Goal: Task Accomplishment & Management: Use online tool/utility

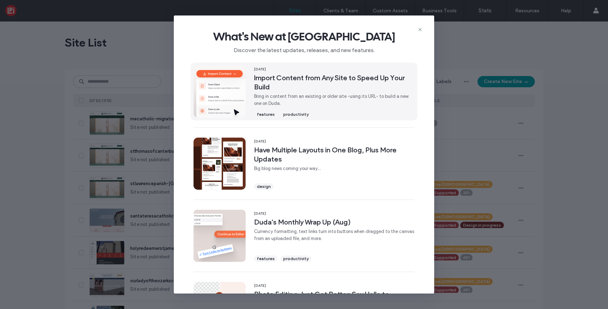
click at [352, 83] on span "Import Content from Any Site to Speed Up Your Build" at bounding box center [334, 82] width 160 height 18
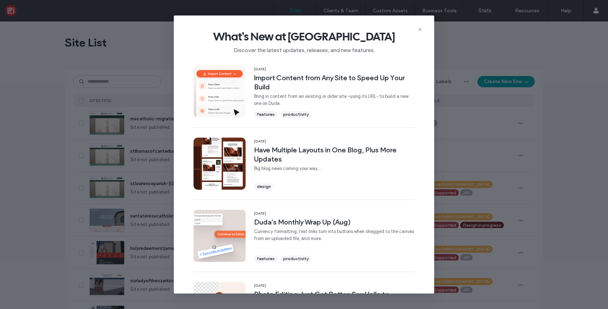
click at [420, 30] on icon at bounding box center [420, 30] width 6 height 6
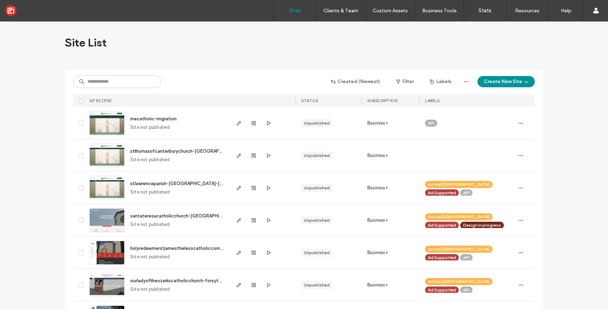
click at [501, 85] on button "Create New Site" at bounding box center [505, 81] width 57 height 11
click at [503, 109] on div "Start with a template" at bounding box center [543, 106] width 82 height 8
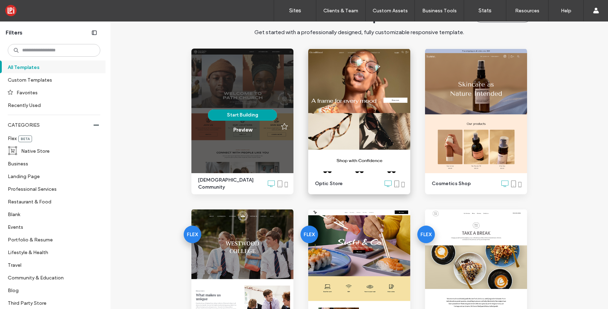
scroll to position [27, 0]
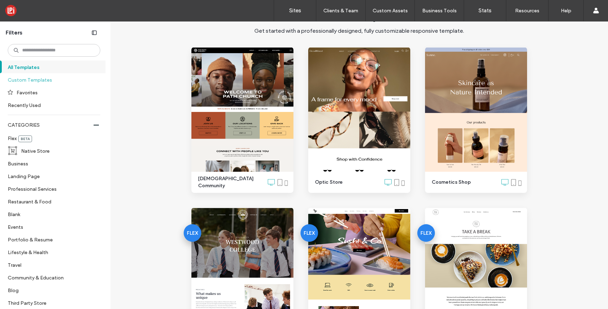
click at [21, 80] on label "Custom Templates" at bounding box center [51, 80] width 87 height 12
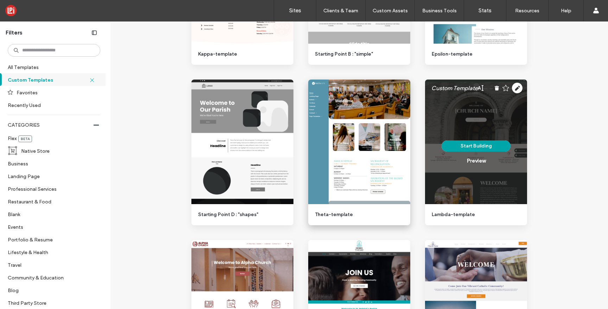
scroll to position [636, 0]
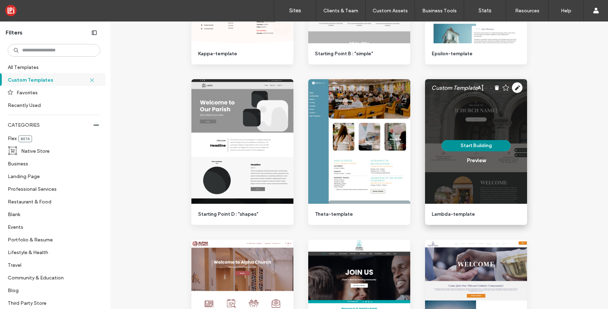
click at [469, 146] on button "Start Building" at bounding box center [475, 145] width 69 height 11
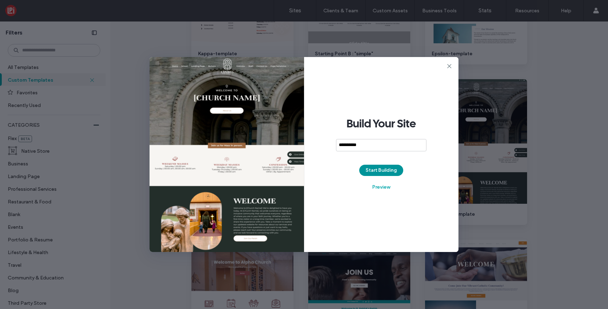
type input "**********"
click at [392, 170] on button "Start Building" at bounding box center [381, 170] width 44 height 11
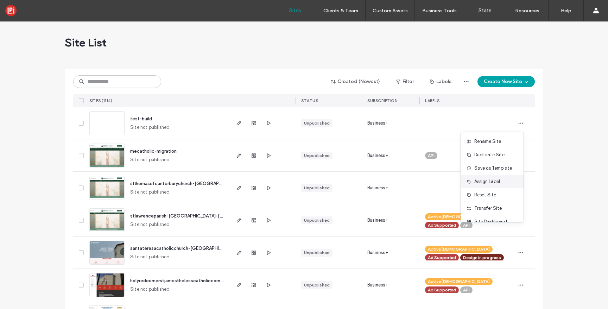
click at [492, 184] on span "Assign Label" at bounding box center [487, 181] width 26 height 7
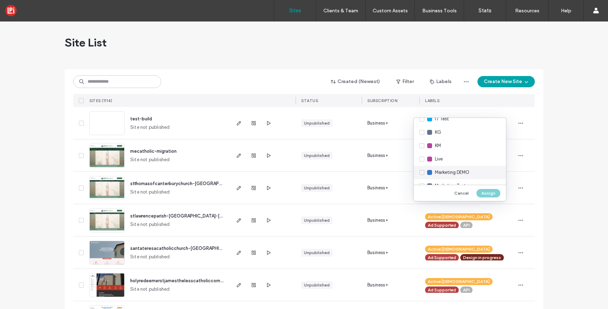
scroll to position [148, 0]
click at [421, 167] on div "Marketing Test" at bounding box center [460, 166] width 92 height 13
click at [486, 194] on button "Assign" at bounding box center [488, 193] width 24 height 8
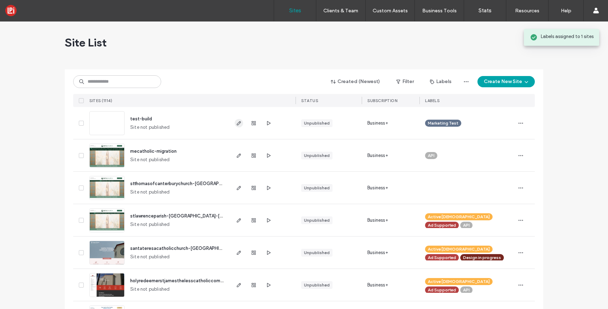
click at [236, 125] on icon "button" at bounding box center [239, 123] width 6 height 6
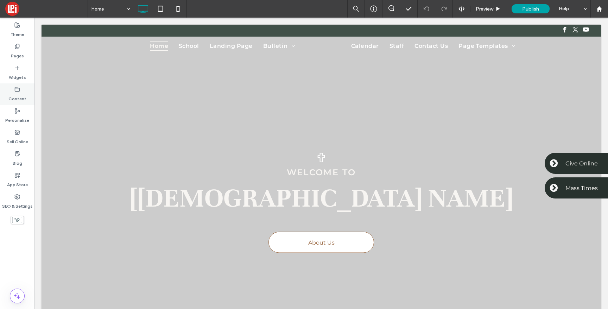
click at [14, 98] on label "Content" at bounding box center [17, 97] width 18 height 10
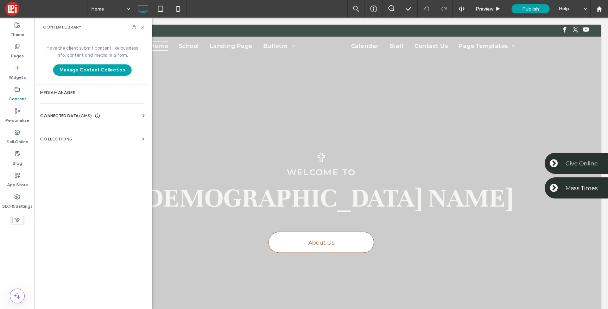
click at [59, 115] on span "CONNECTED DATA (CMS)" at bounding box center [66, 115] width 52 height 7
click at [99, 71] on button "Manage Content Collection" at bounding box center [92, 69] width 78 height 11
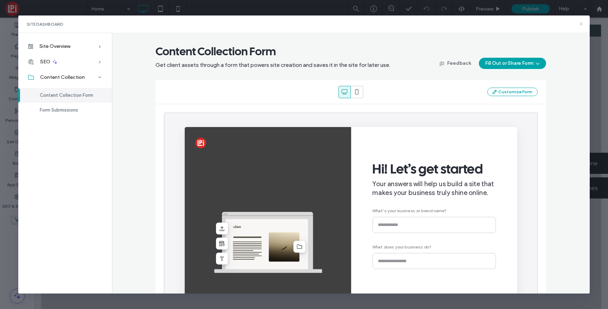
click at [583, 25] on icon at bounding box center [581, 24] width 6 height 6
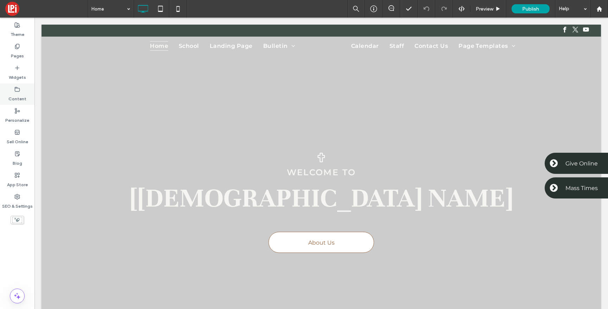
click at [19, 93] on label "Content" at bounding box center [17, 97] width 18 height 10
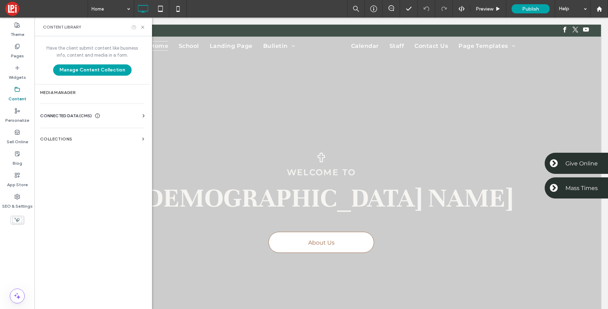
click at [133, 27] on icon at bounding box center [133, 27] width 5 height 5
click at [144, 139] on span at bounding box center [143, 139] width 2 height 3
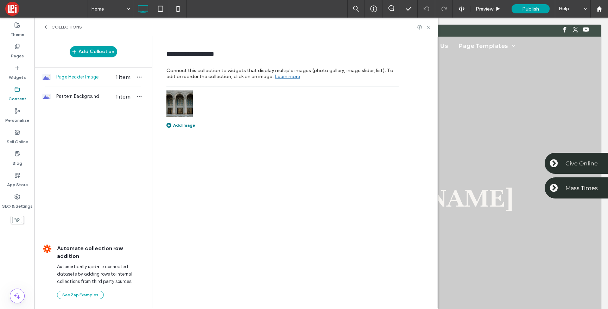
click at [41, 25] on div "Collections" at bounding box center [235, 27] width 403 height 19
click at [46, 27] on icon at bounding box center [46, 27] width 6 height 6
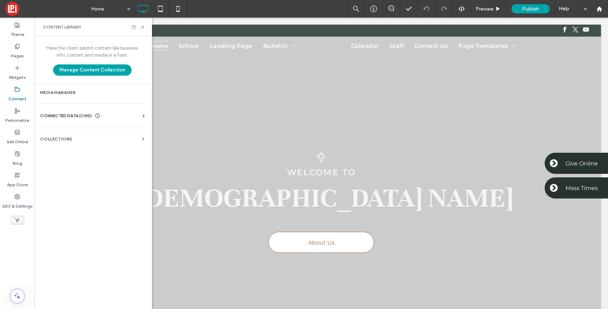
click at [142, 115] on icon at bounding box center [143, 115] width 7 height 7
click at [101, 72] on button "Manage Content Collection" at bounding box center [92, 69] width 78 height 11
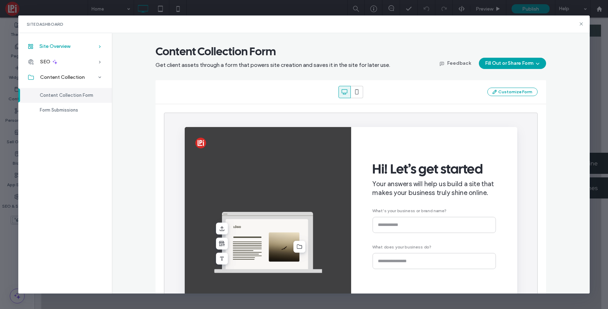
click at [66, 47] on span "Site Overview" at bounding box center [54, 46] width 31 height 6
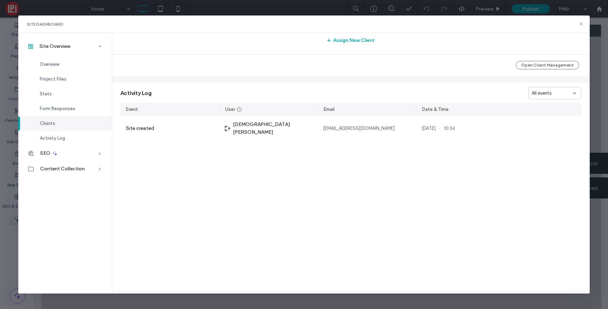
scroll to position [689, 0]
click at [100, 156] on icon at bounding box center [99, 153] width 7 height 7
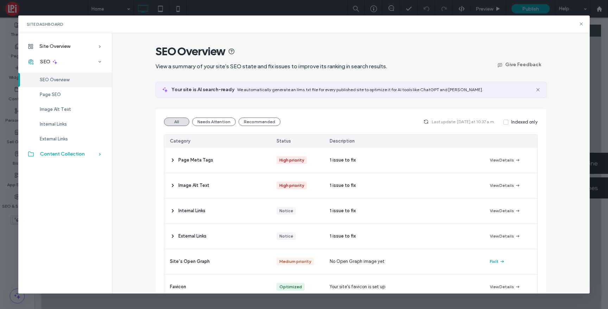
click at [75, 157] on span "Content Collection" at bounding box center [62, 154] width 45 height 6
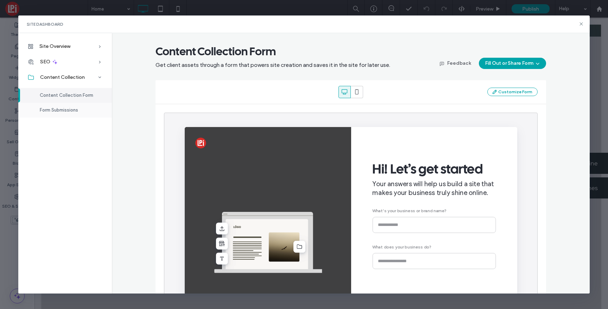
click at [55, 114] on div "Form Submissions" at bounding box center [65, 110] width 94 height 15
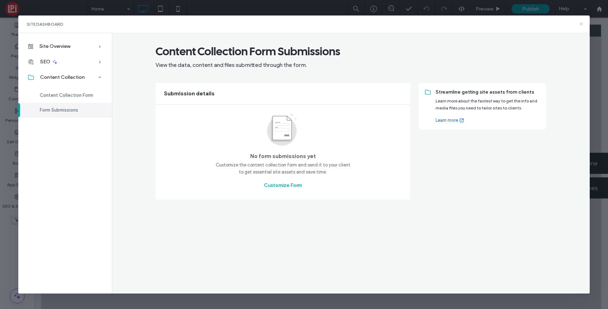
click at [584, 26] on icon at bounding box center [581, 24] width 6 height 6
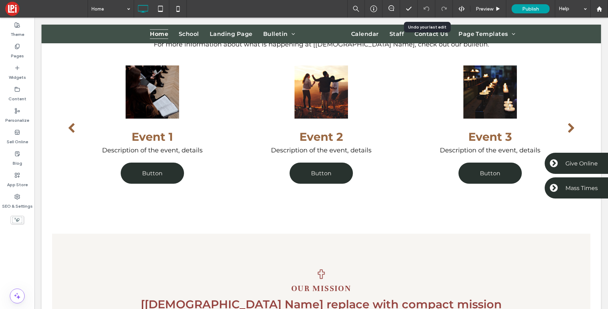
scroll to position [829, 0]
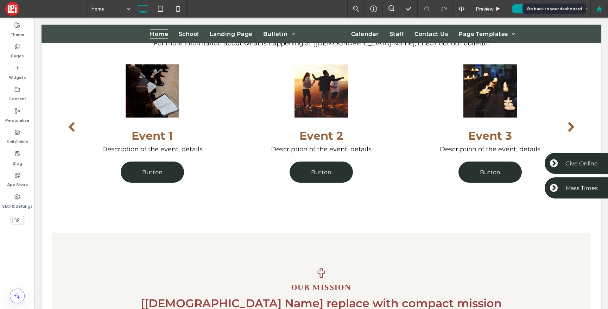
click at [598, 8] on use at bounding box center [598, 8] width 5 height 5
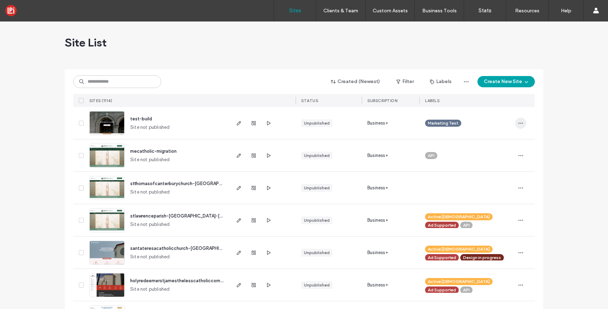
click at [518, 124] on icon "button" at bounding box center [521, 123] width 6 height 6
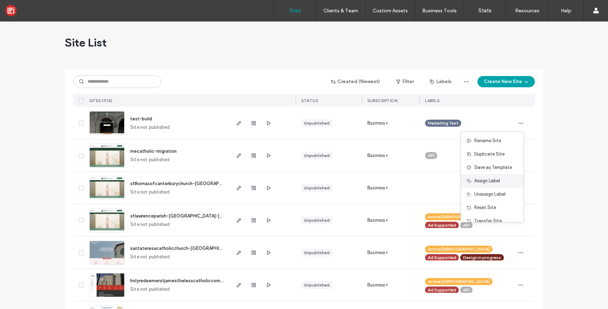
scroll to position [36, 0]
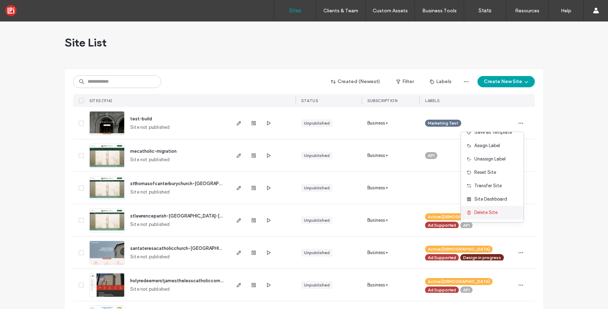
click at [485, 211] on span "Delete Site" at bounding box center [485, 212] width 23 height 7
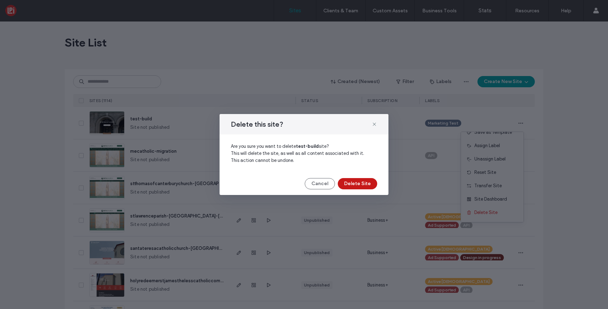
click at [362, 183] on button "Delete Site" at bounding box center [357, 183] width 39 height 11
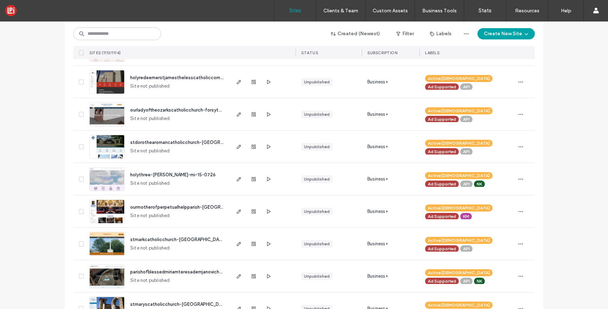
scroll to position [174, 0]
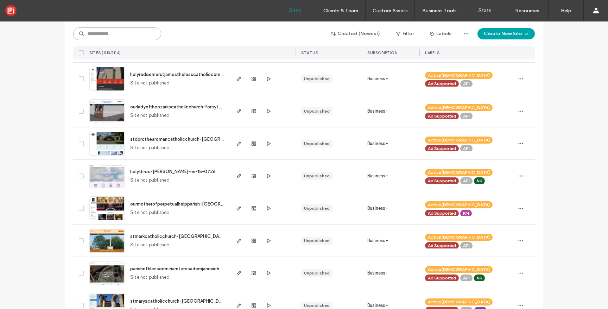
click at [139, 36] on input at bounding box center [117, 33] width 88 height 13
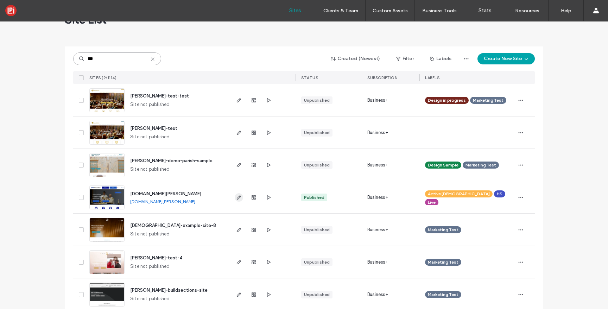
scroll to position [0, 0]
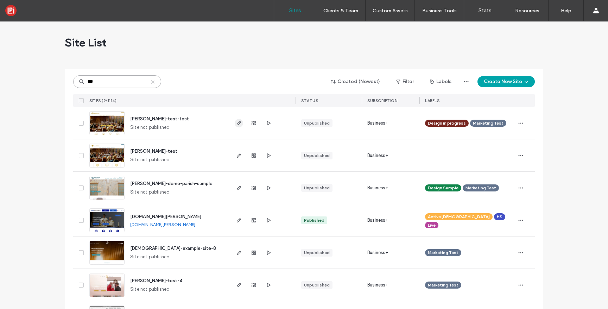
type input "***"
click at [239, 126] on icon "button" at bounding box center [239, 123] width 6 height 6
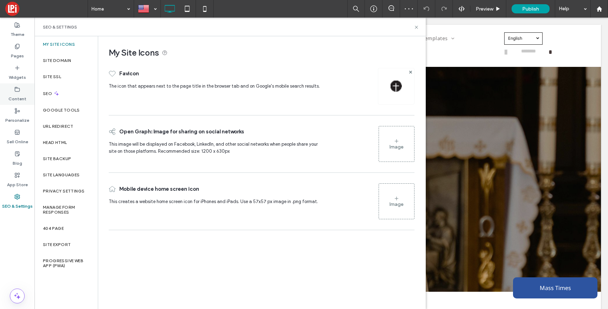
click at [17, 90] on icon at bounding box center [17, 90] width 6 height 6
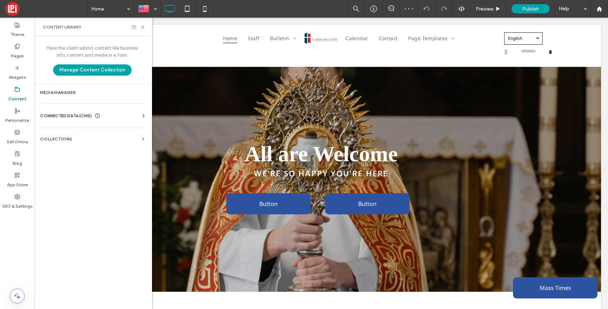
click at [71, 115] on span "CONNECTED DATA (CMS)" at bounding box center [66, 115] width 52 height 7
click at [71, 131] on label "Business Info" at bounding box center [94, 133] width 96 height 5
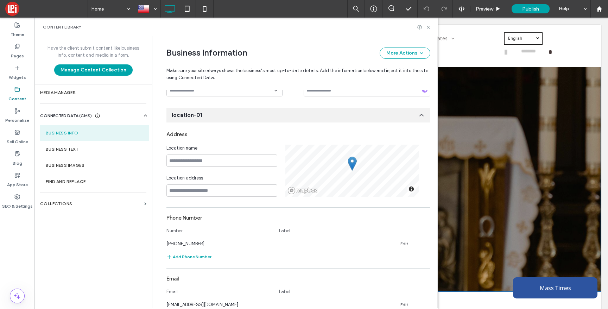
scroll to position [266, 0]
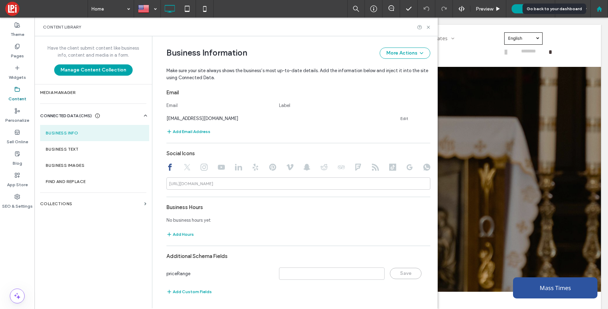
click at [600, 9] on use at bounding box center [598, 8] width 5 height 5
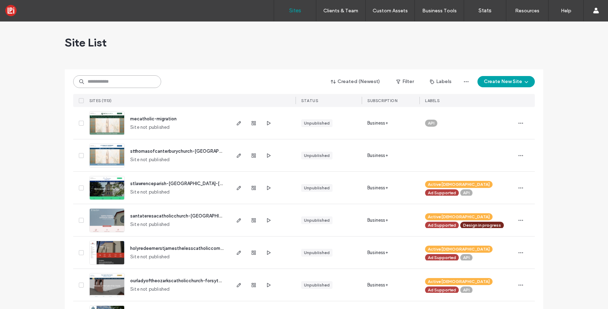
click at [115, 80] on input at bounding box center [117, 81] width 88 height 13
click at [119, 81] on input at bounding box center [117, 81] width 88 height 13
paste input "*******"
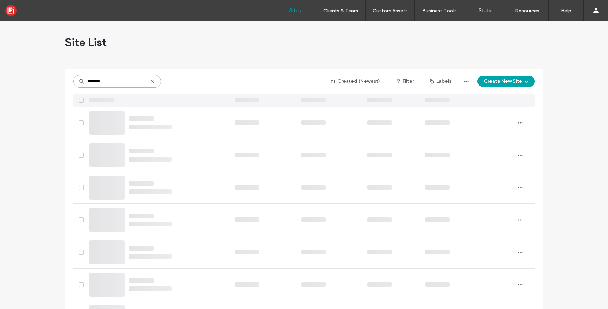
scroll to position [0, 0]
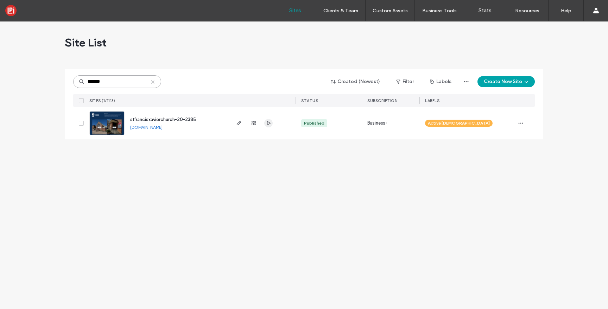
type input "*******"
click at [269, 121] on icon "button" at bounding box center [269, 123] width 6 height 6
